Goal: Find contact information: Find contact information

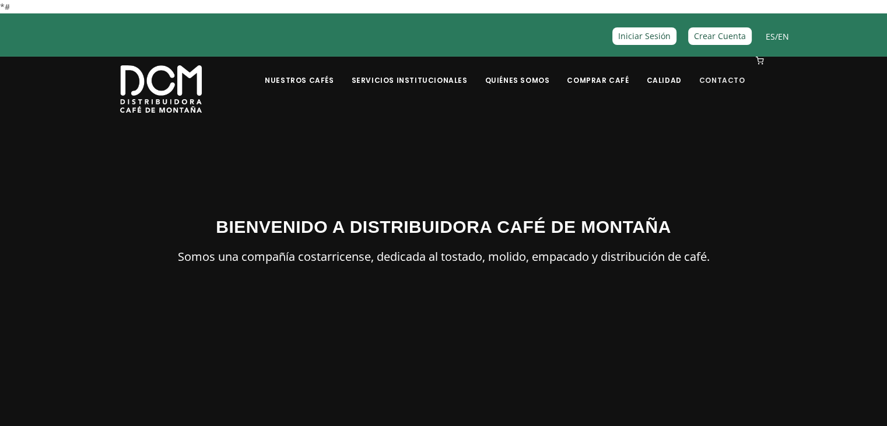
click at [714, 80] on link "Contacto" at bounding box center [723, 71] width 60 height 27
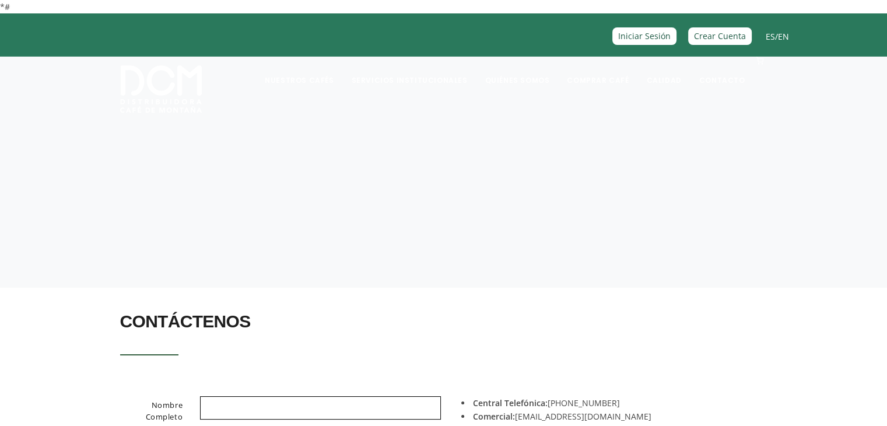
click at [590, 259] on section at bounding box center [443, 161] width 887 height 257
